Goal: Task Accomplishment & Management: Manage account settings

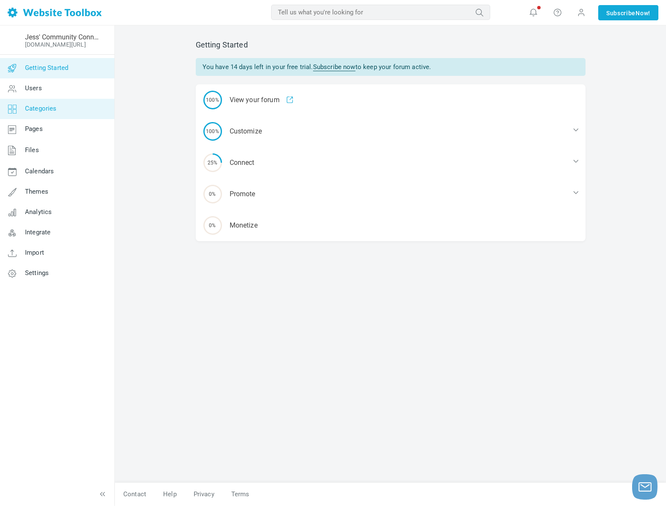
click at [42, 106] on span "Categories" at bounding box center [41, 109] width 32 height 8
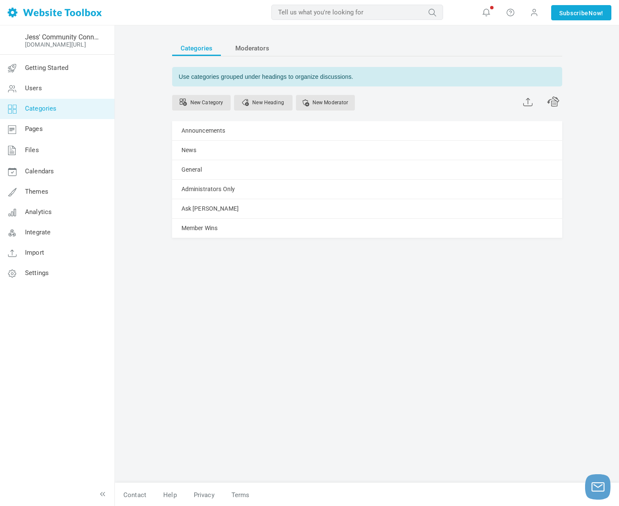
click at [291, 282] on div "Categories Moderators Use categories grouped under headings to organize discuss…" at bounding box center [367, 257] width 402 height 451
click at [0, 0] on link "Manage" at bounding box center [0, 0] width 0 height 0
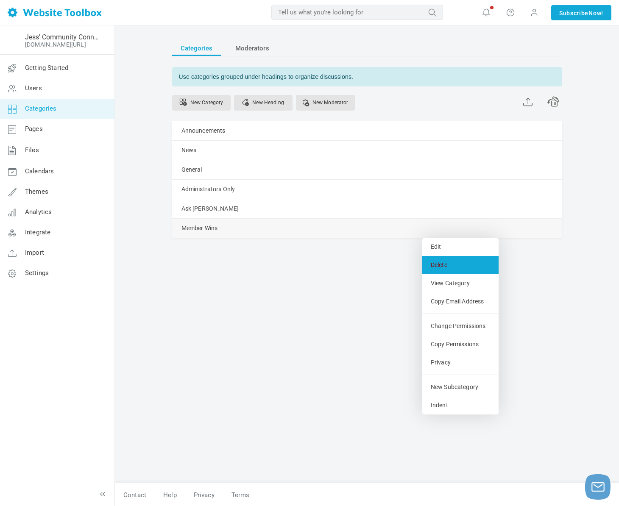
click at [441, 263] on link "Delete" at bounding box center [460, 265] width 76 height 18
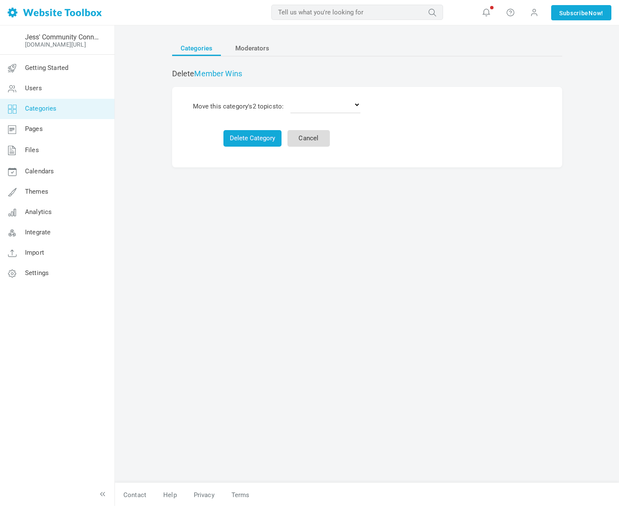
click at [298, 141] on link "Cancel" at bounding box center [308, 138] width 42 height 17
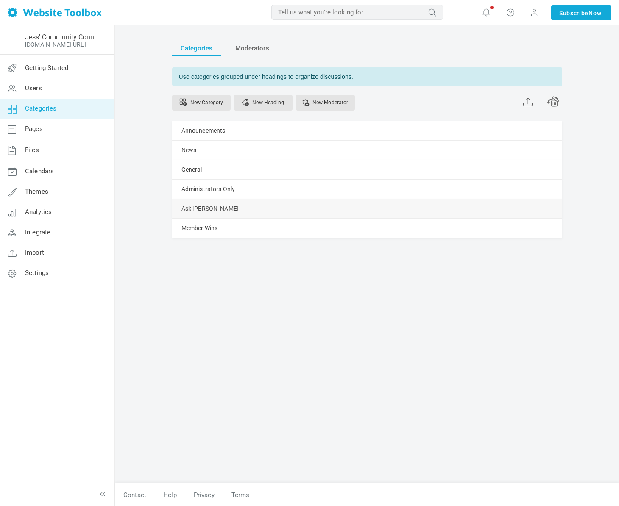
click at [0, 0] on link "Manage" at bounding box center [0, 0] width 0 height 0
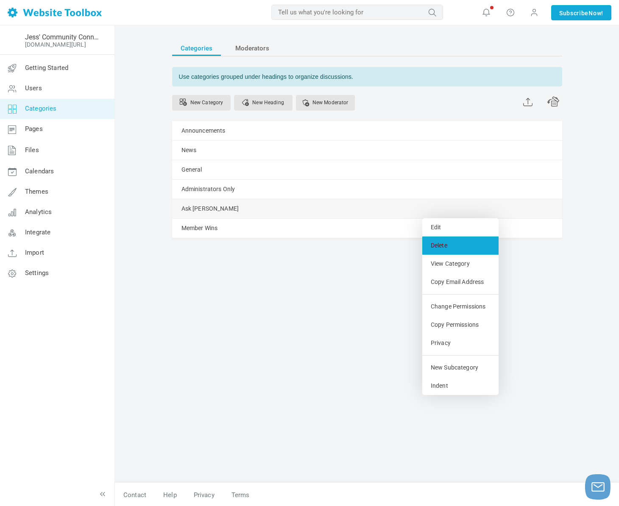
click at [455, 244] on link "Delete" at bounding box center [460, 245] width 76 height 18
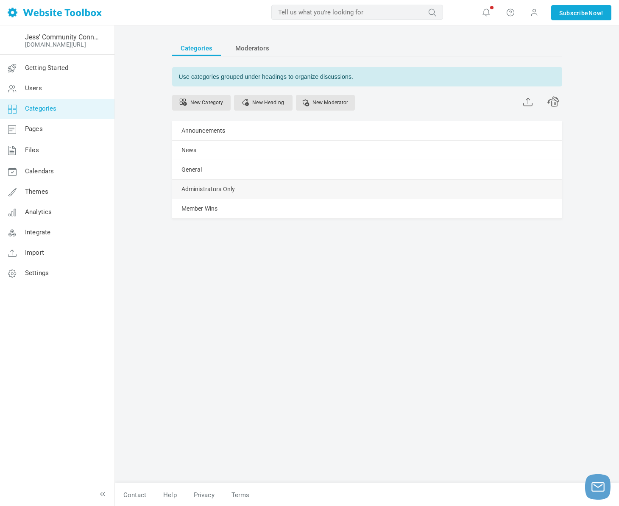
click at [0, 0] on link "Manage" at bounding box center [0, 0] width 0 height 0
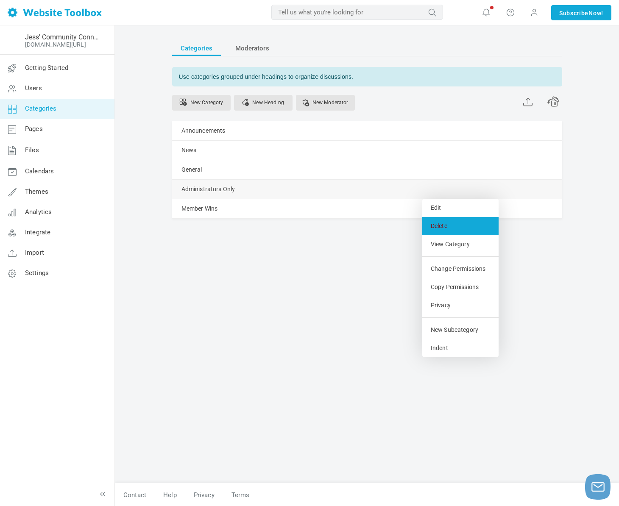
click at [445, 219] on link "Delete" at bounding box center [460, 226] width 76 height 18
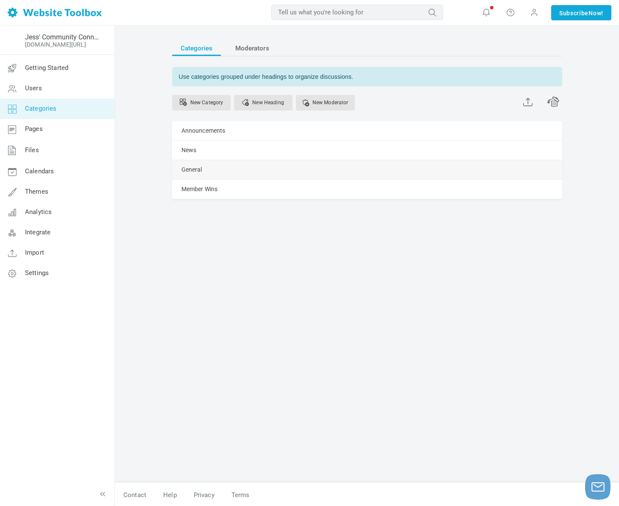
click at [0, 0] on link "Manage" at bounding box center [0, 0] width 0 height 0
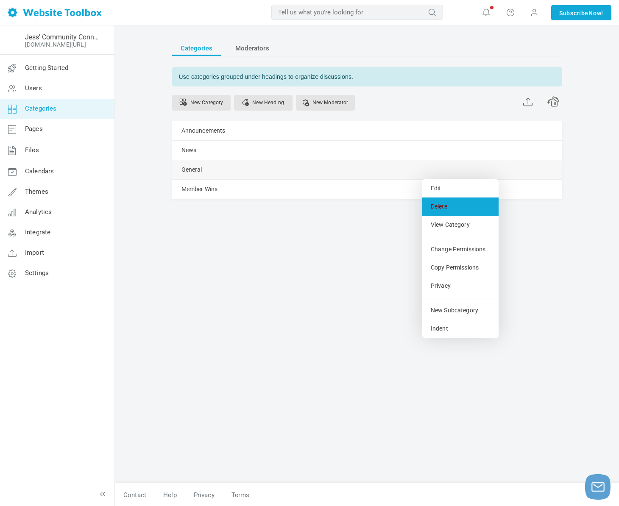
click at [441, 204] on link "Delete" at bounding box center [460, 206] width 76 height 18
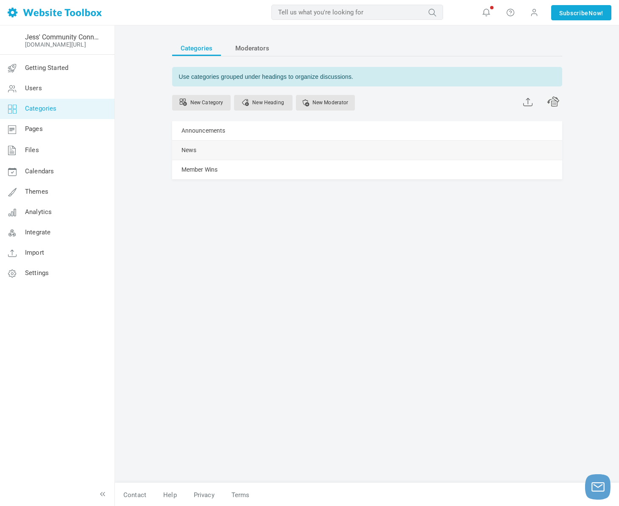
click at [0, 0] on link "Manage" at bounding box center [0, 0] width 0 height 0
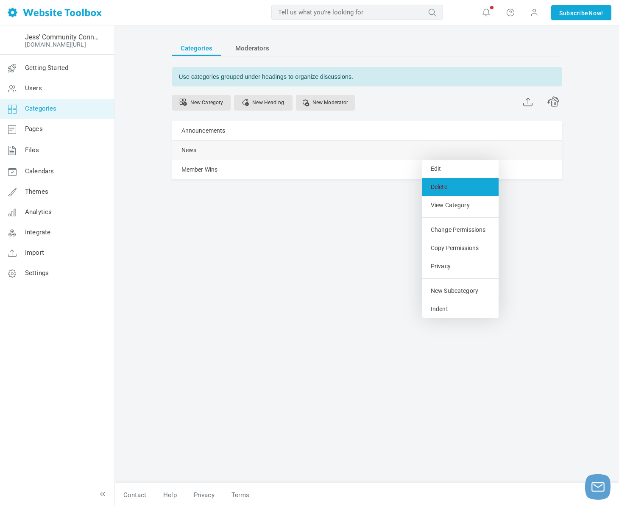
click at [447, 188] on link "Delete" at bounding box center [460, 187] width 76 height 18
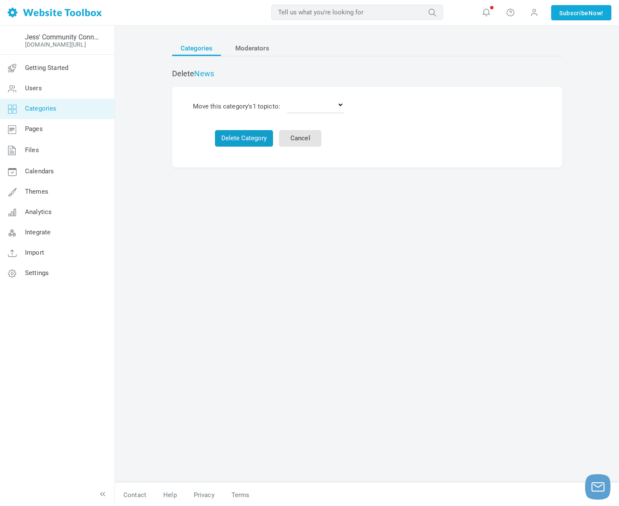
click at [264, 139] on button "Delete Category" at bounding box center [244, 138] width 58 height 17
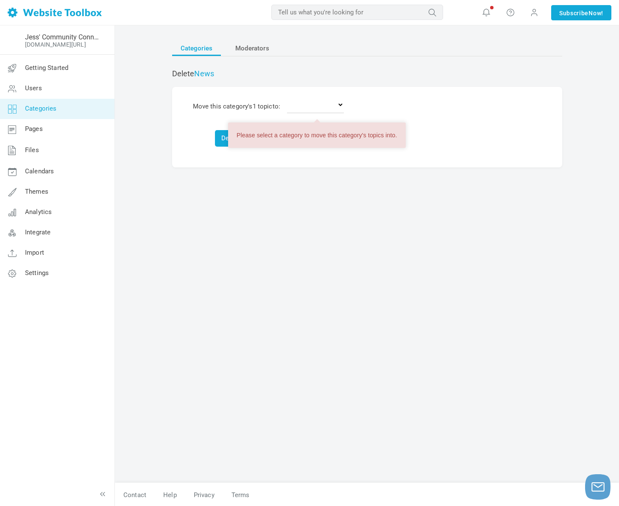
click at [308, 173] on div "Categories Moderators Delete News Move this category's 1 topic to: Delete the t…" at bounding box center [367, 257] width 402 height 451
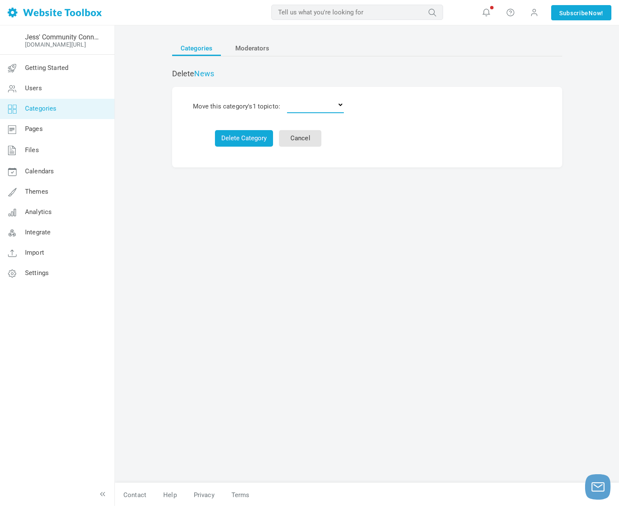
click at [295, 109] on select "Delete the topics Announcements Member Wins" at bounding box center [315, 104] width 57 height 17
click at [315, 143] on link "Cancel" at bounding box center [300, 138] width 42 height 17
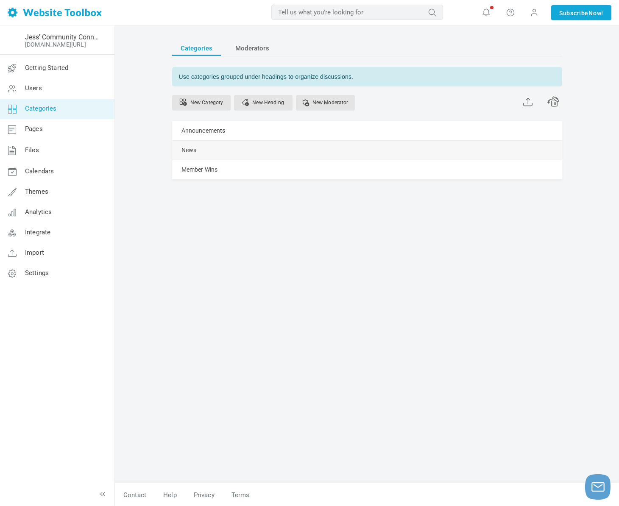
click at [0, 0] on link "Manage" at bounding box center [0, 0] width 0 height 0
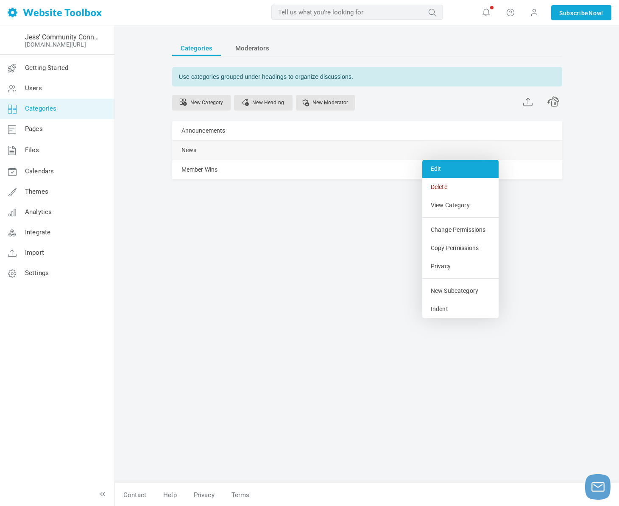
click at [438, 165] on link "Edit" at bounding box center [460, 169] width 76 height 18
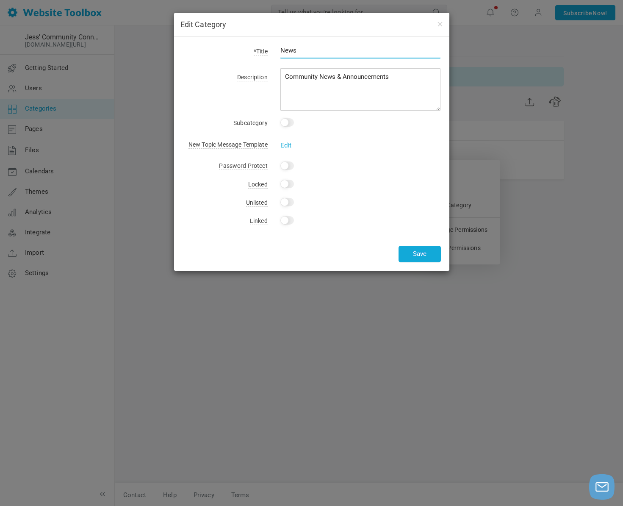
drag, startPoint x: 302, startPoint y: 51, endPoint x: 286, endPoint y: 50, distance: 15.3
click at [286, 50] on input "News" at bounding box center [360, 50] width 161 height 16
type input "Share you Journey"
click at [409, 257] on button "Save" at bounding box center [420, 254] width 42 height 17
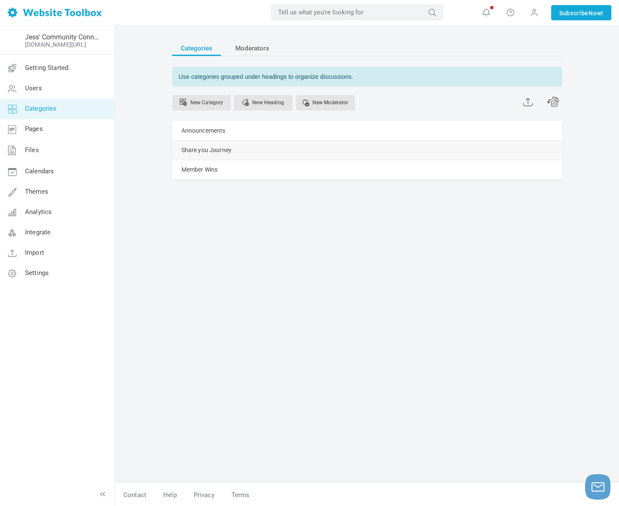
click at [0, 0] on link "Manage" at bounding box center [0, 0] width 0 height 0
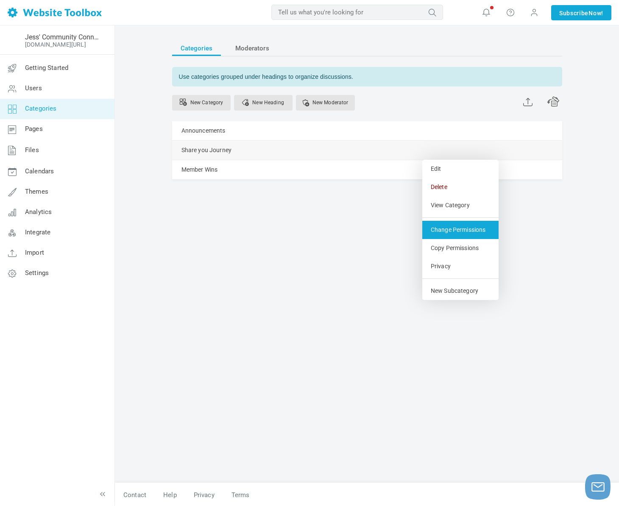
click at [441, 230] on link "Change Permissions" at bounding box center [460, 230] width 76 height 18
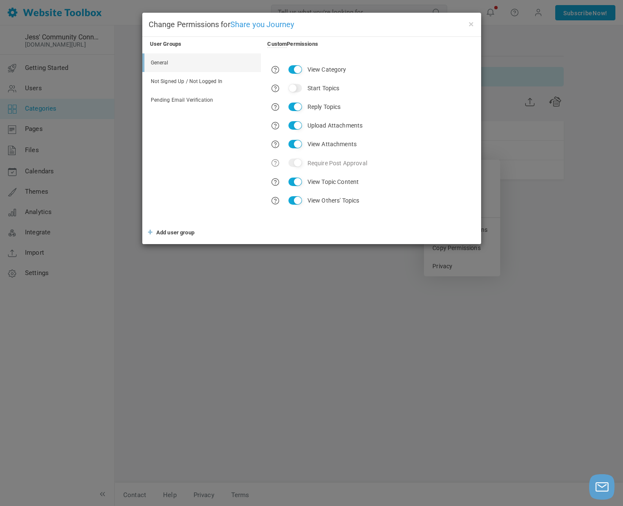
click at [293, 84] on input "Start Topics" at bounding box center [295, 88] width 14 height 8
checkbox input "true"
click at [471, 22] on button "×" at bounding box center [471, 23] width 7 height 9
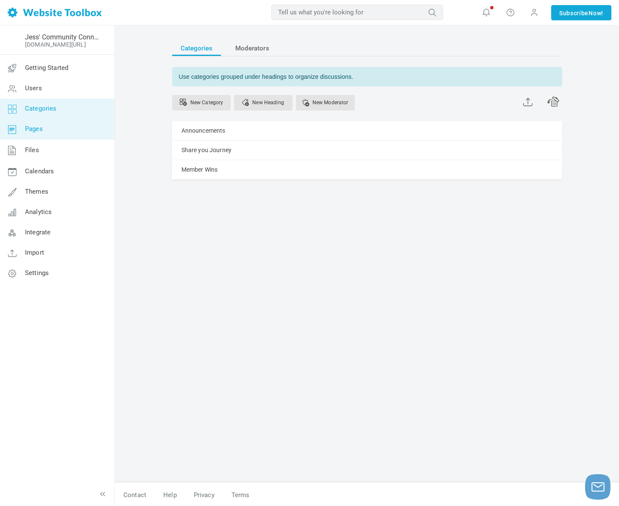
click at [51, 130] on link "Pages" at bounding box center [57, 129] width 115 height 20
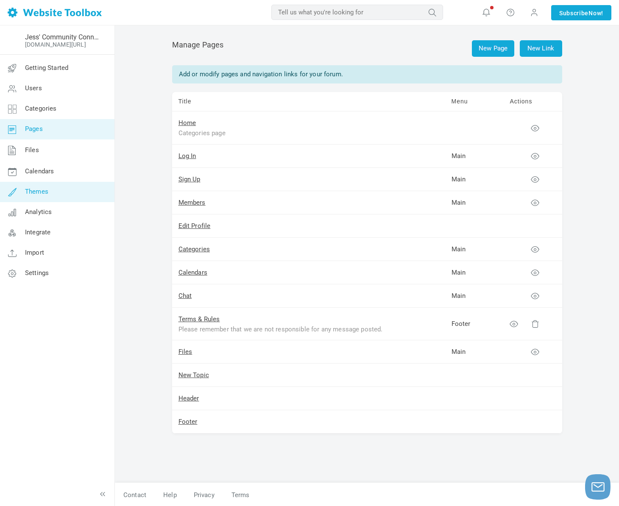
click at [44, 188] on span "Themes" at bounding box center [36, 192] width 23 height 8
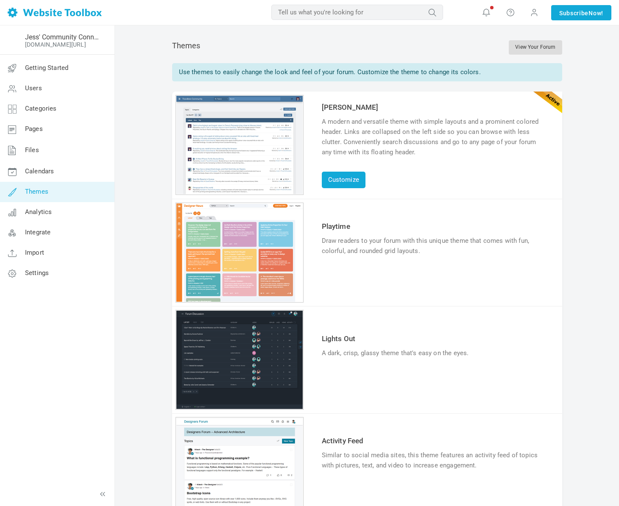
click at [530, 49] on link "View Your Forum" at bounding box center [534, 47] width 53 height 14
click at [341, 182] on link "Customize" at bounding box center [344, 180] width 44 height 17
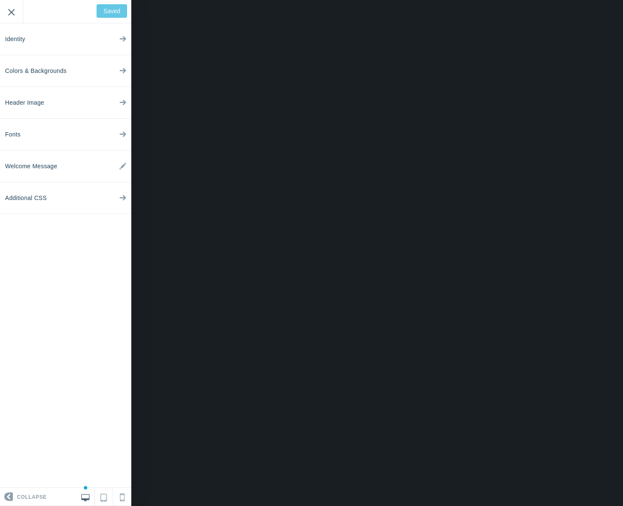
click at [7, 14] on input "Exit" at bounding box center [11, 11] width 23 height 23
